Goal: Task Accomplishment & Management: Use online tool/utility

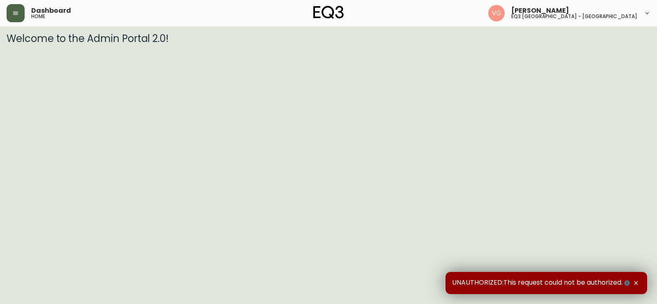
click at [21, 14] on button "button" at bounding box center [16, 13] width 18 height 18
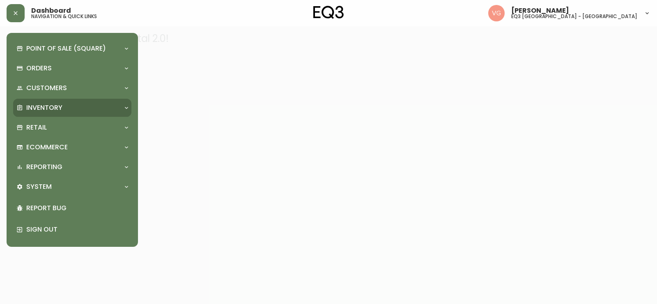
click at [42, 105] on p "Inventory" at bounding box center [44, 107] width 36 height 9
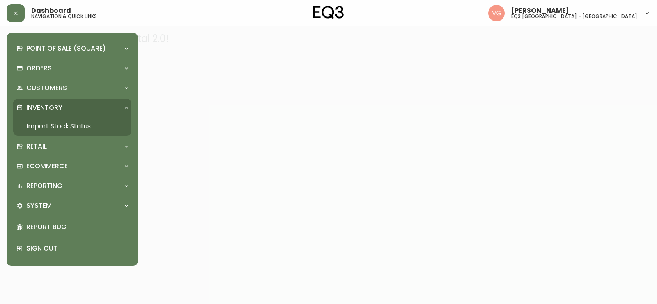
click at [44, 122] on link "Import Stock Status" at bounding box center [72, 126] width 118 height 19
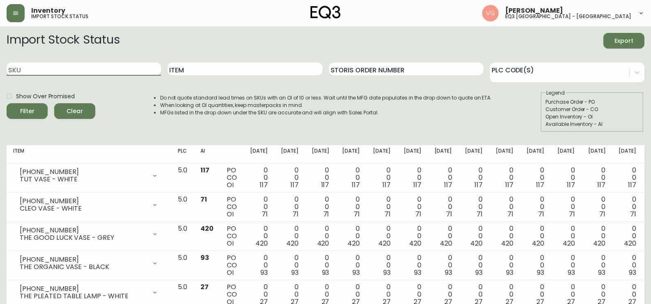
click at [34, 67] on input "SKU" at bounding box center [84, 68] width 154 height 13
paste input "[PHONE_NUMBER]"
type input "[PHONE_NUMBER]"
click at [7, 103] on button "Filter" at bounding box center [27, 111] width 41 height 16
